Goal: Navigation & Orientation: Find specific page/section

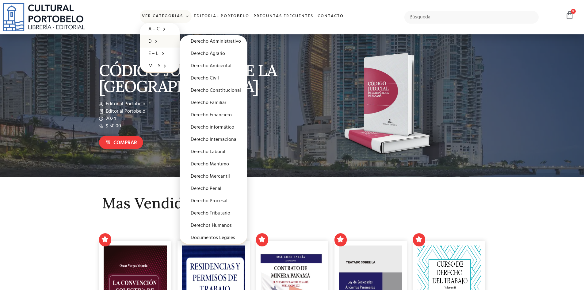
click at [151, 41] on link "D" at bounding box center [160, 41] width 40 height 12
click at [214, 150] on link "Derecho Laboral" at bounding box center [213, 152] width 67 height 12
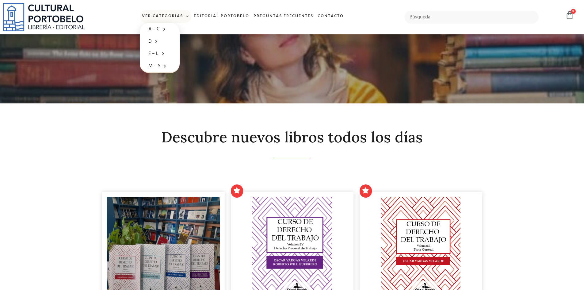
click at [188, 14] on span at bounding box center [186, 16] width 6 height 9
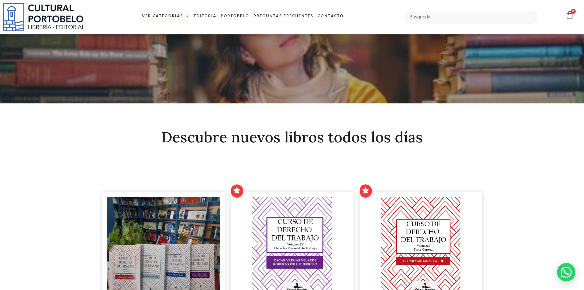
click at [189, 15] on span at bounding box center [186, 16] width 6 height 9
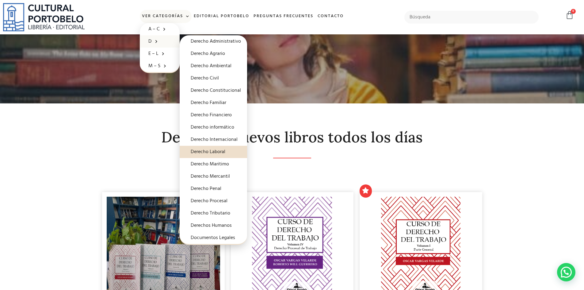
click at [215, 151] on link "Derecho Laboral" at bounding box center [213, 152] width 67 height 12
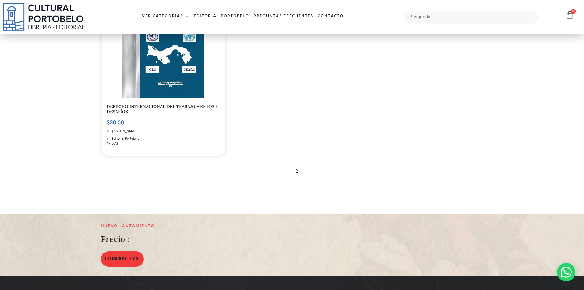
scroll to position [1226, 0]
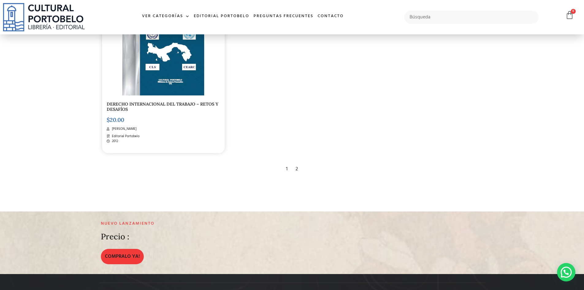
click at [298, 168] on div "2" at bounding box center [296, 168] width 9 height 13
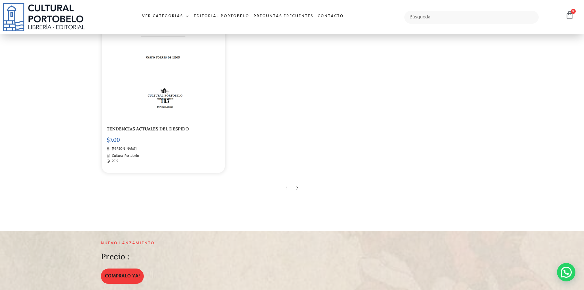
scroll to position [1256, 0]
